Goal: Task Accomplishment & Management: Manage account settings

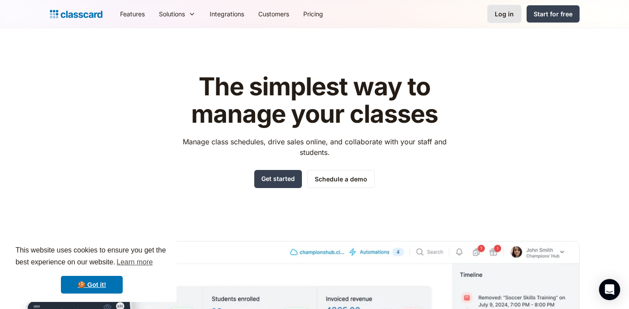
click at [511, 9] on link "Log in" at bounding box center [504, 14] width 34 height 18
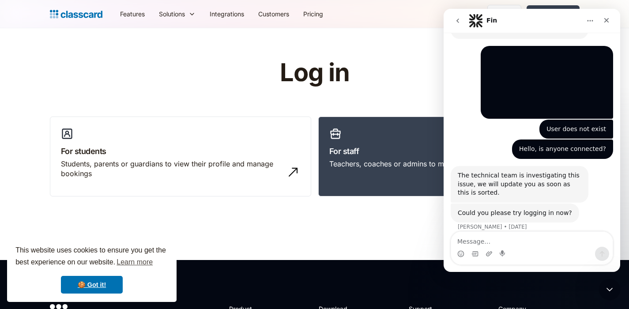
scroll to position [286, 0]
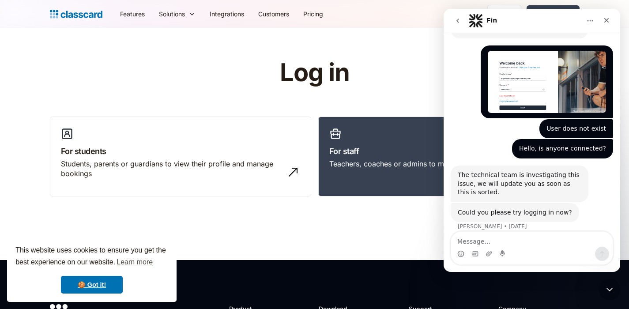
click at [414, 80] on h1 "Log in" at bounding box center [314, 72] width 280 height 27
click at [387, 164] on div "Teachers, coaches or admins to manage and grow their classes" at bounding box center [435, 164] width 212 height 10
